Goal: Task Accomplishment & Management: Manage account settings

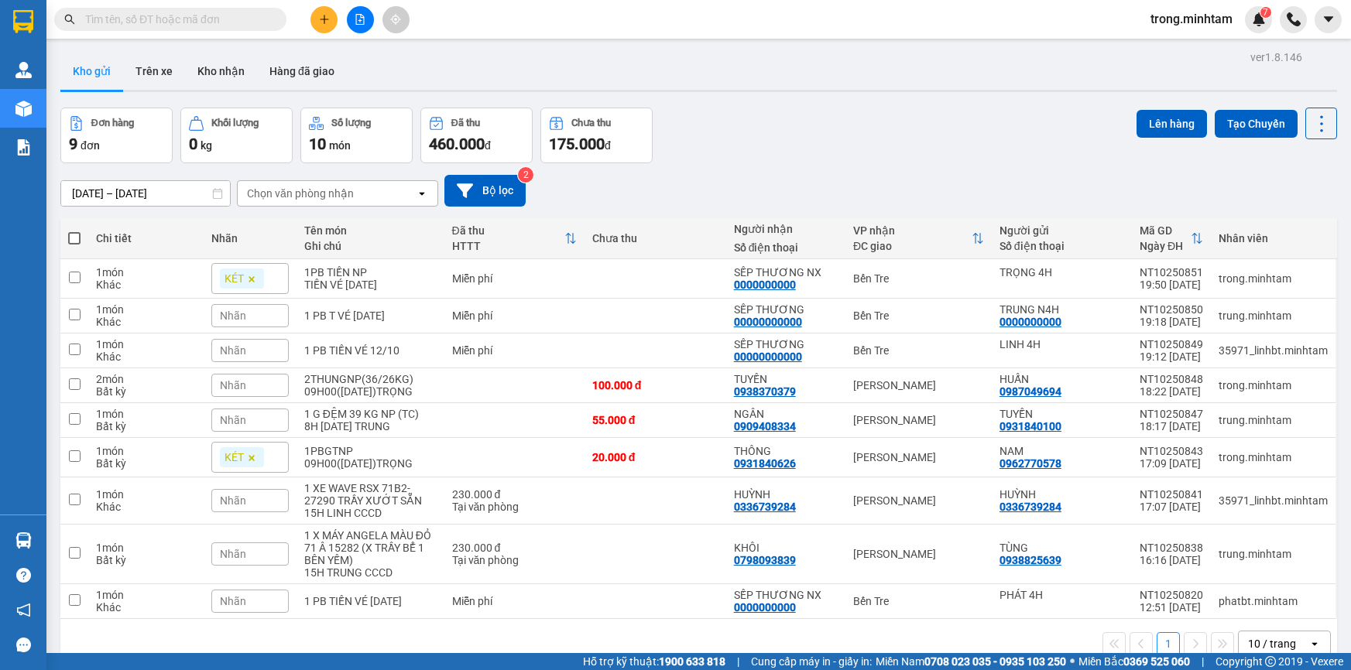
click at [205, 63] on button "Kho nhận" at bounding box center [221, 71] width 72 height 37
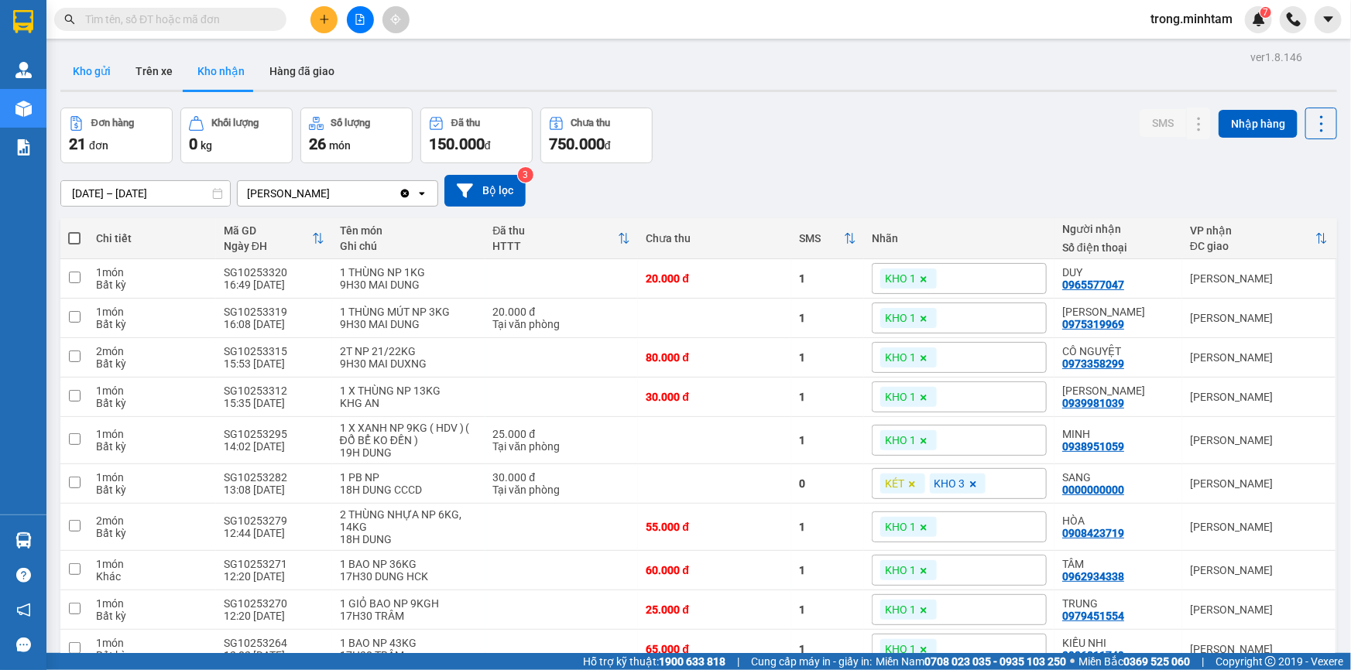
click at [99, 84] on button "Kho gửi" at bounding box center [91, 71] width 63 height 37
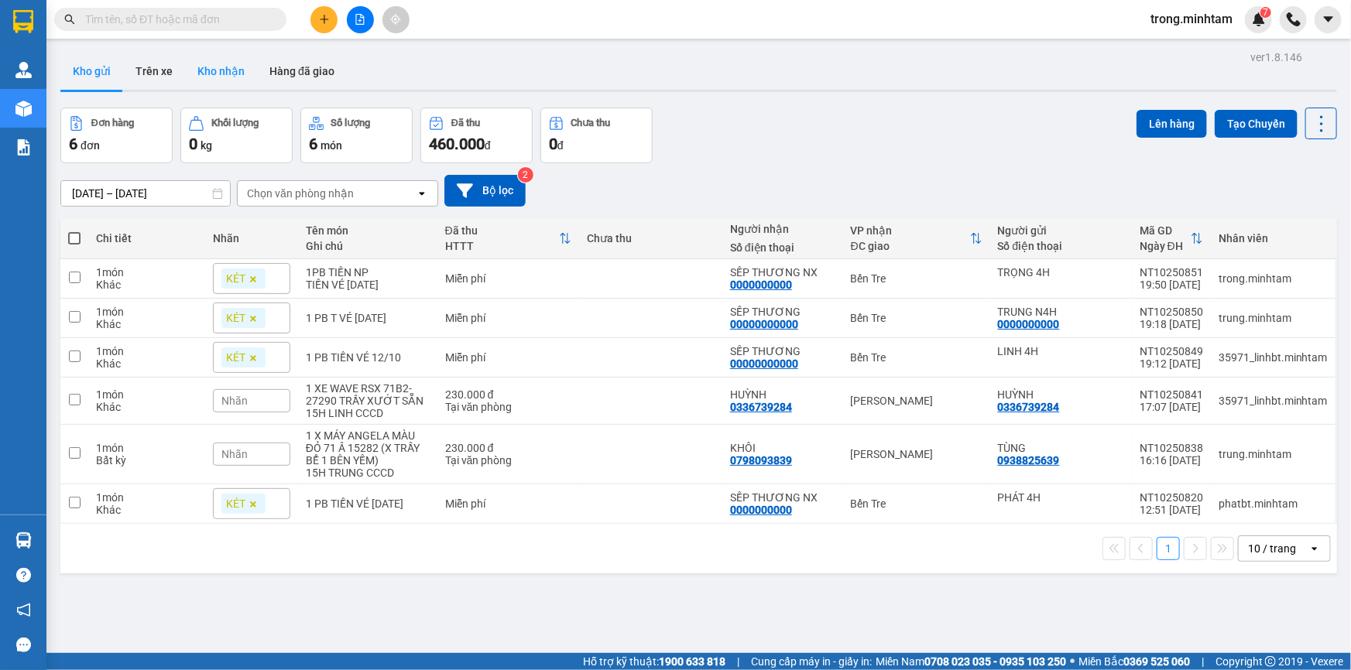
click at [208, 57] on button "Kho nhận" at bounding box center [221, 71] width 72 height 37
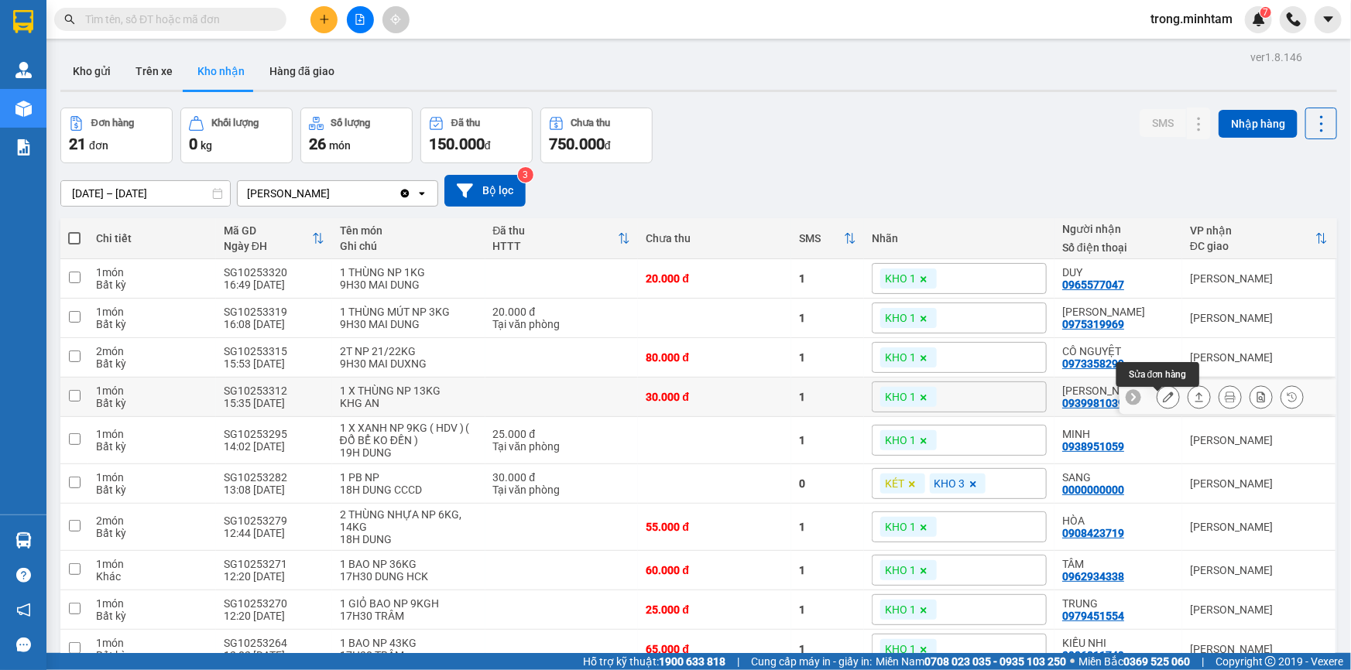
click at [1163, 398] on icon at bounding box center [1168, 397] width 11 height 11
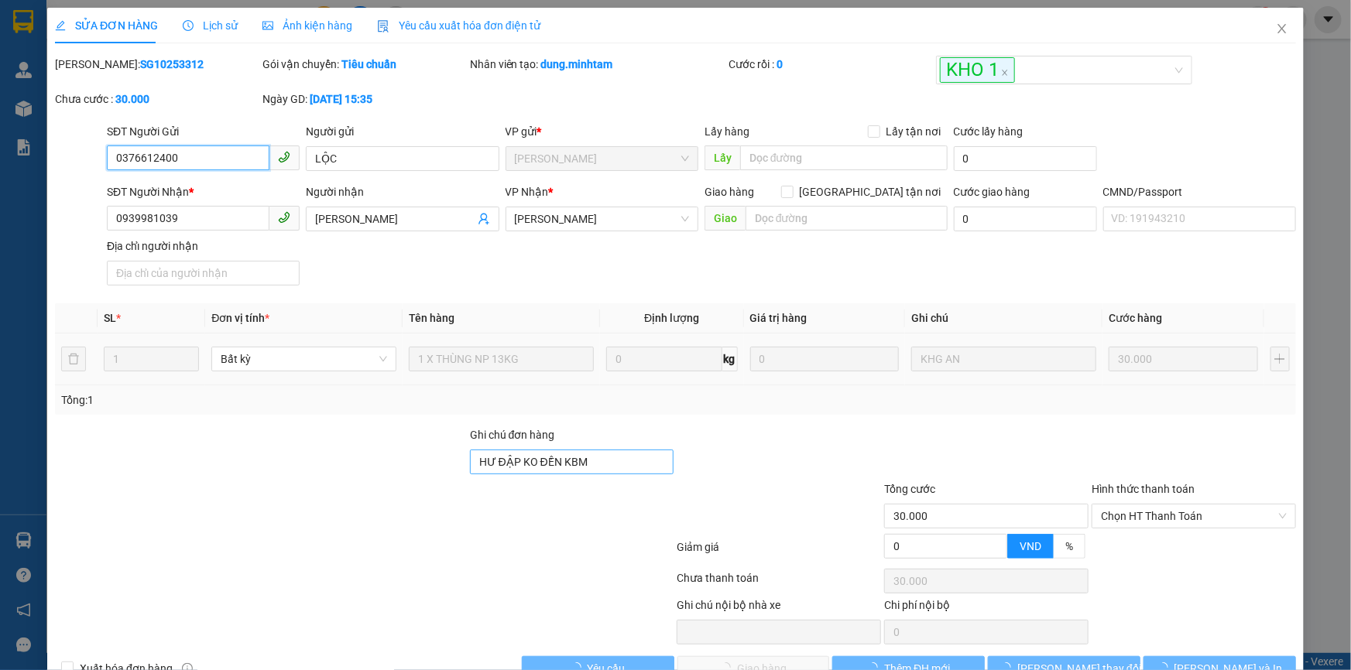
type input "0376612400"
type input "LỘC"
type input "0939981039"
type input "[PERSON_NAME]"
type input "HƯ ĐẬP KO ĐỀN KBM"
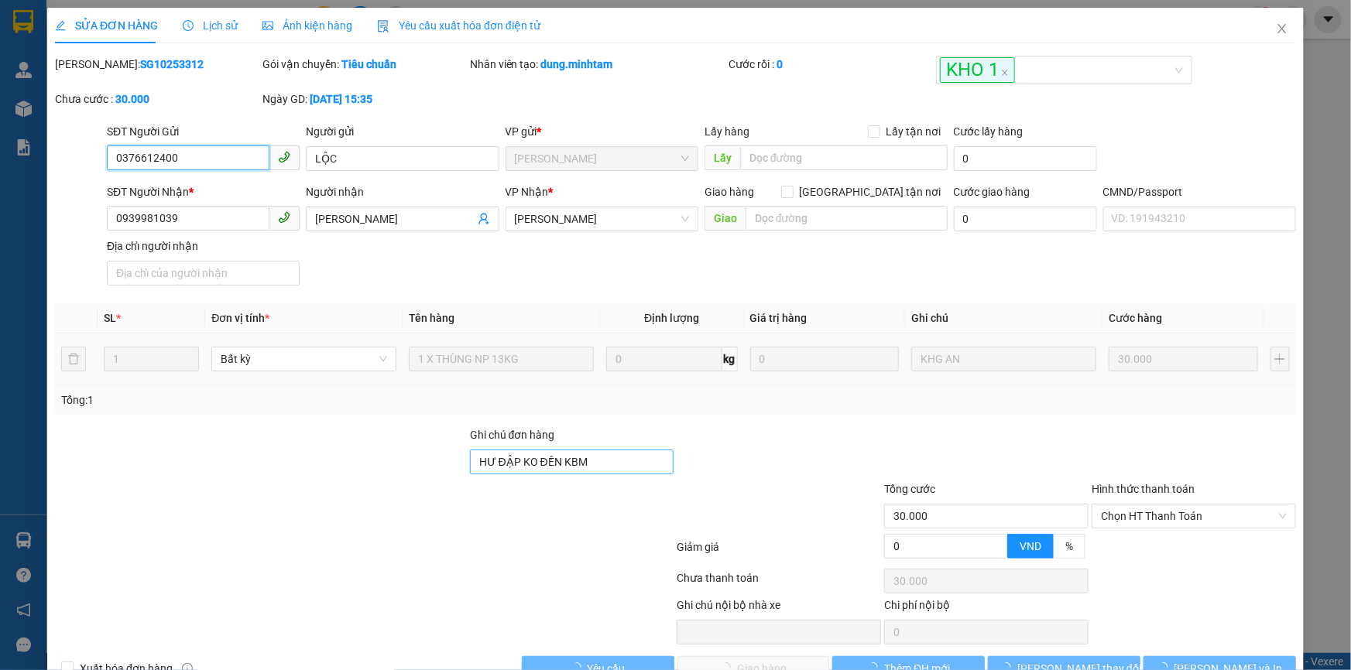
type input "30.000"
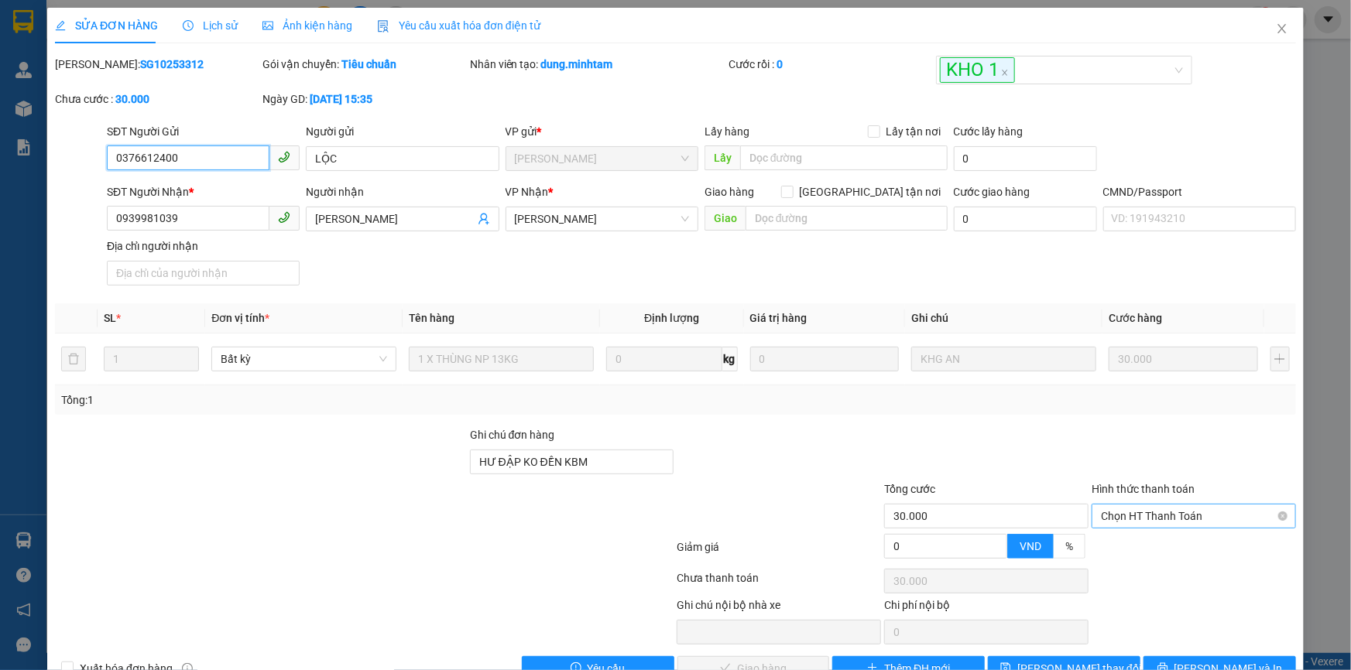
click at [1163, 522] on span "Chọn HT Thanh Toán" at bounding box center [1194, 516] width 186 height 23
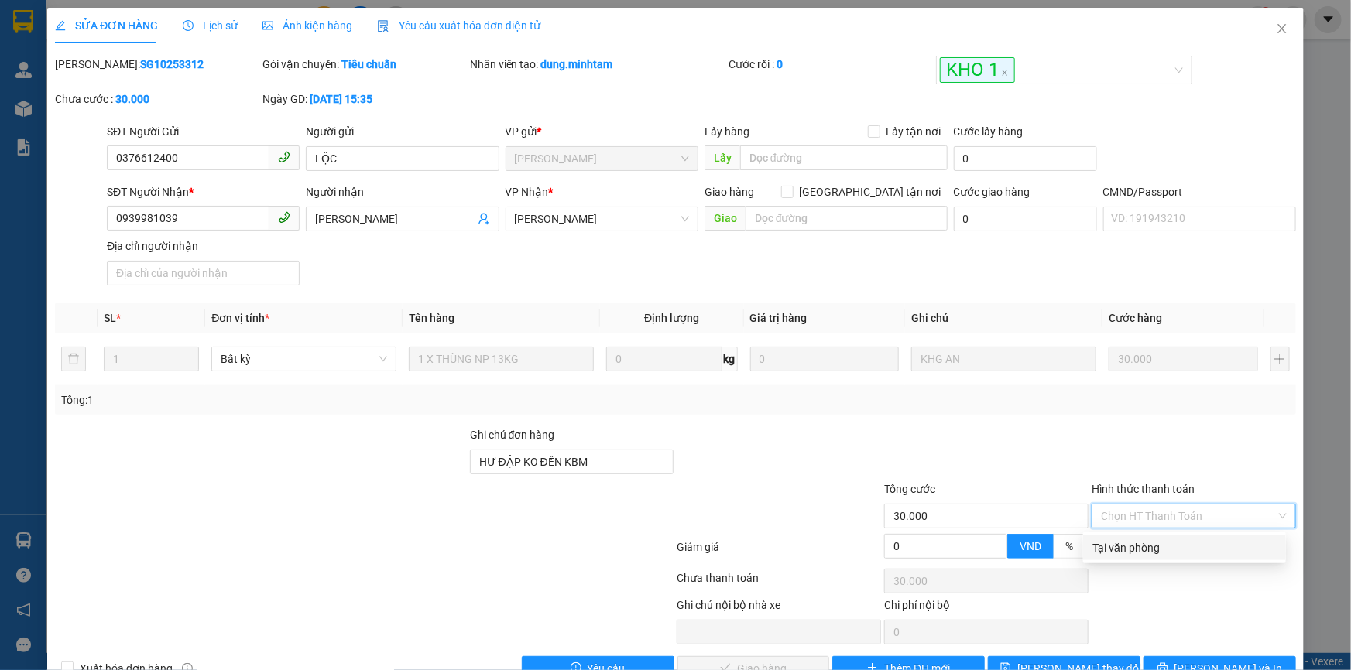
click at [1132, 549] on div "Tại văn phòng" at bounding box center [1184, 548] width 184 height 17
type input "0"
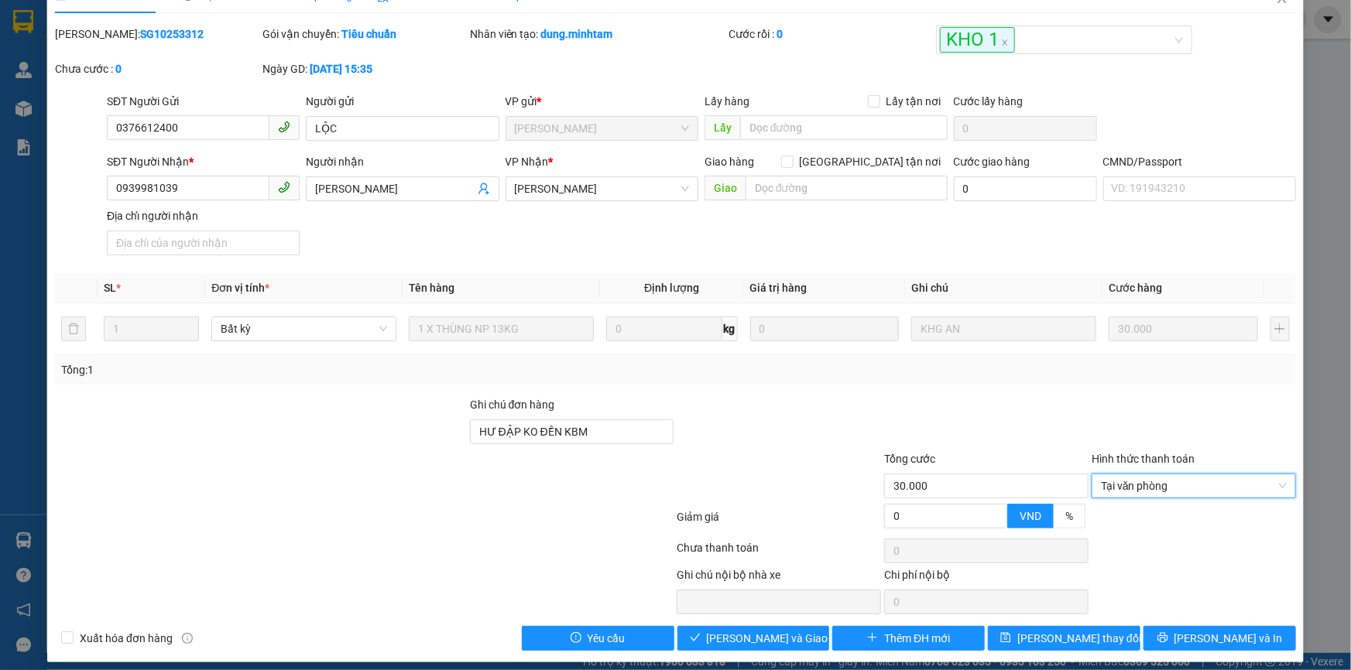
scroll to position [43, 0]
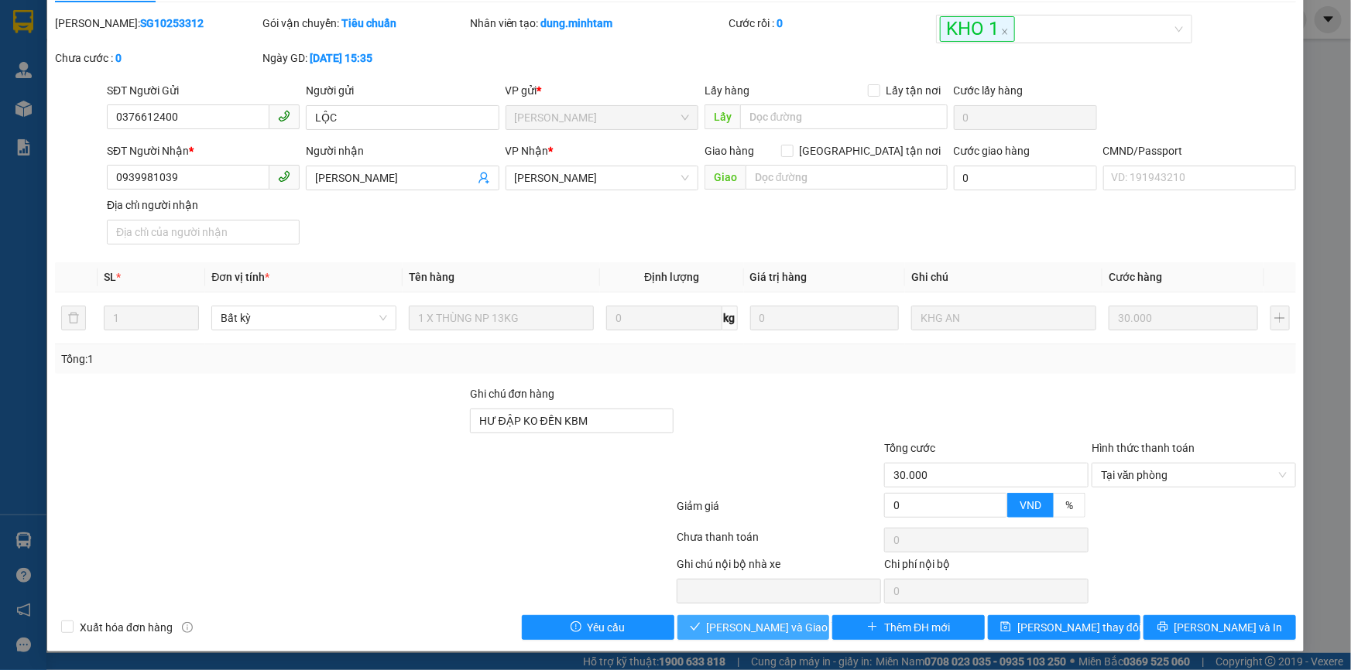
click at [787, 627] on span "[PERSON_NAME] và Giao hàng" at bounding box center [781, 627] width 149 height 17
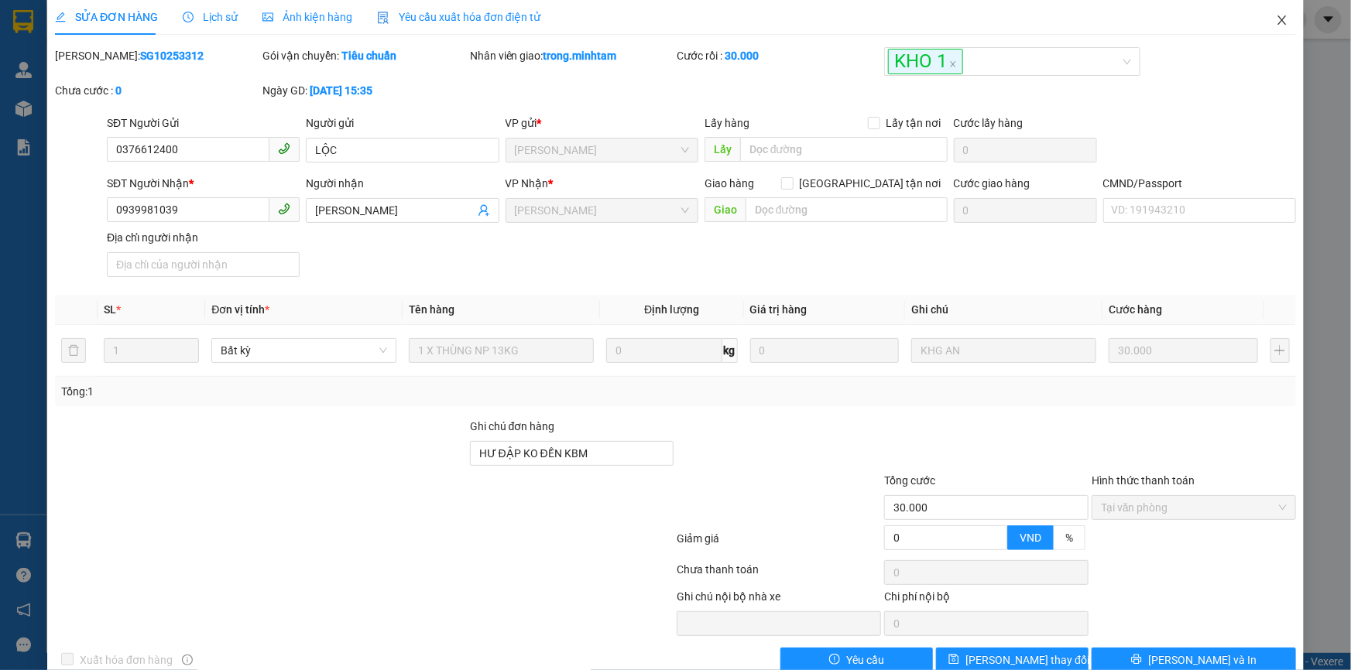
scroll to position [0, 0]
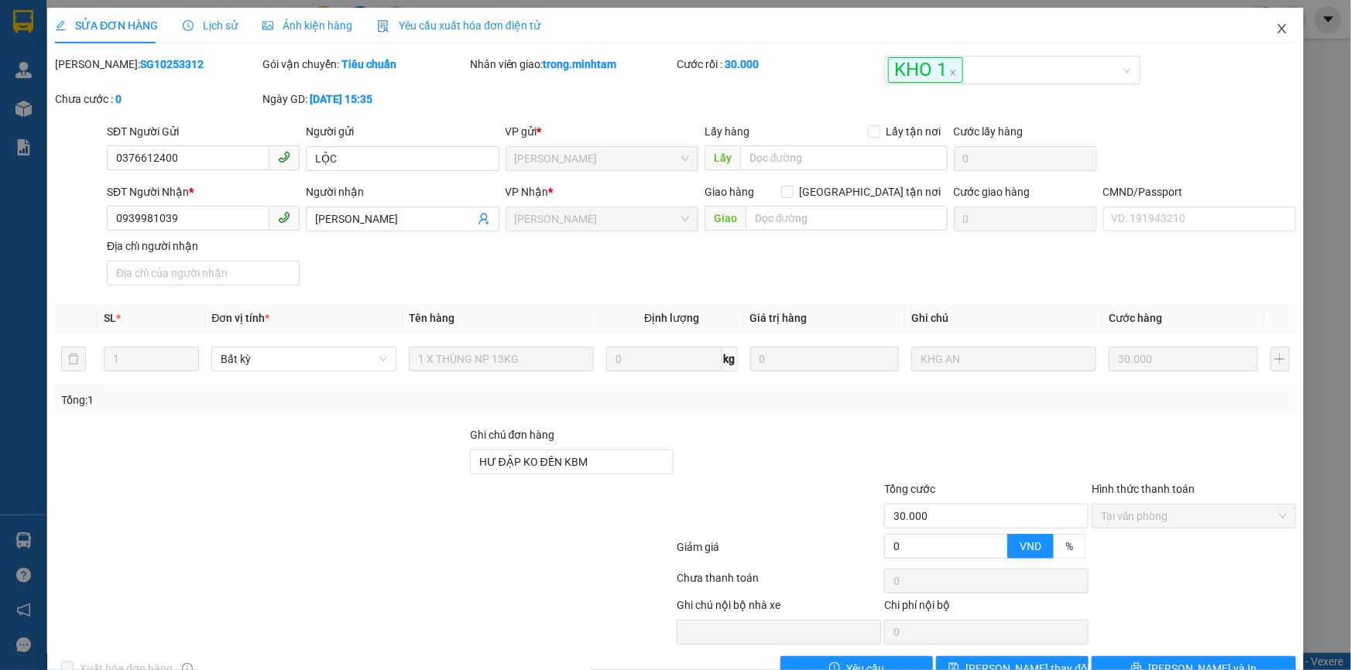
click at [1276, 25] on icon "close" at bounding box center [1282, 28] width 12 height 12
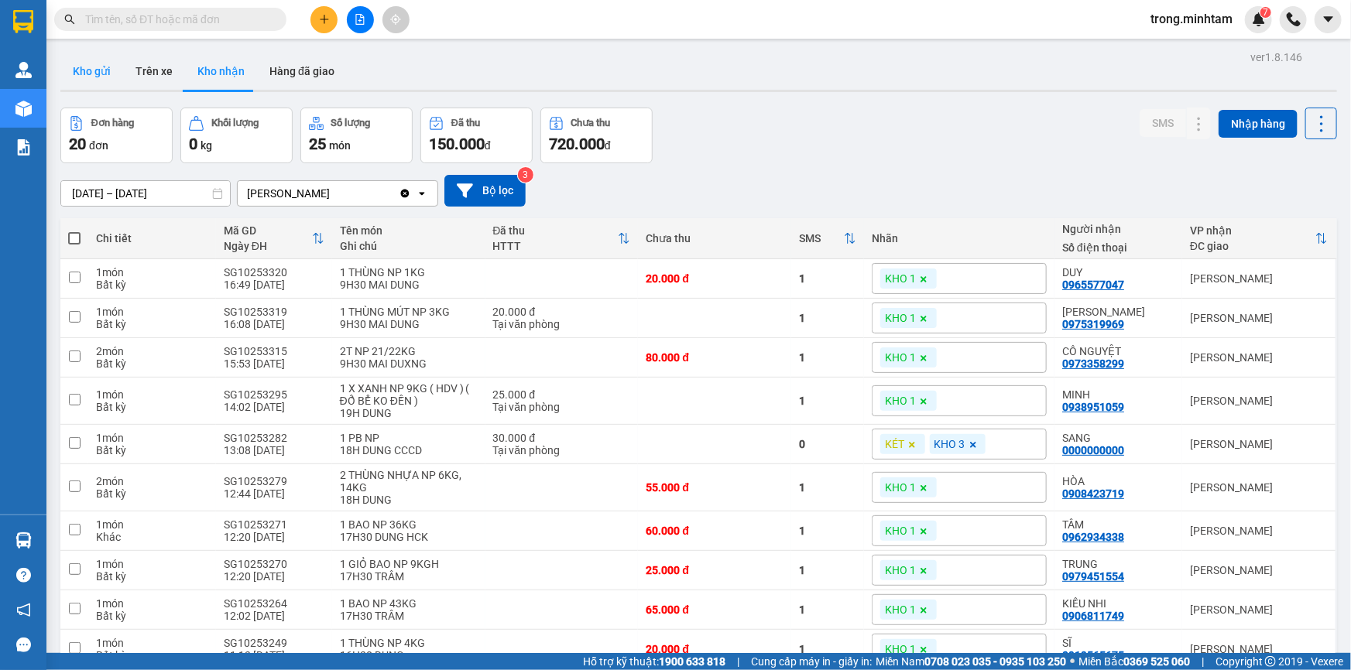
click at [63, 70] on button "Kho gửi" at bounding box center [91, 71] width 63 height 37
